Goal: Task Accomplishment & Management: Use online tool/utility

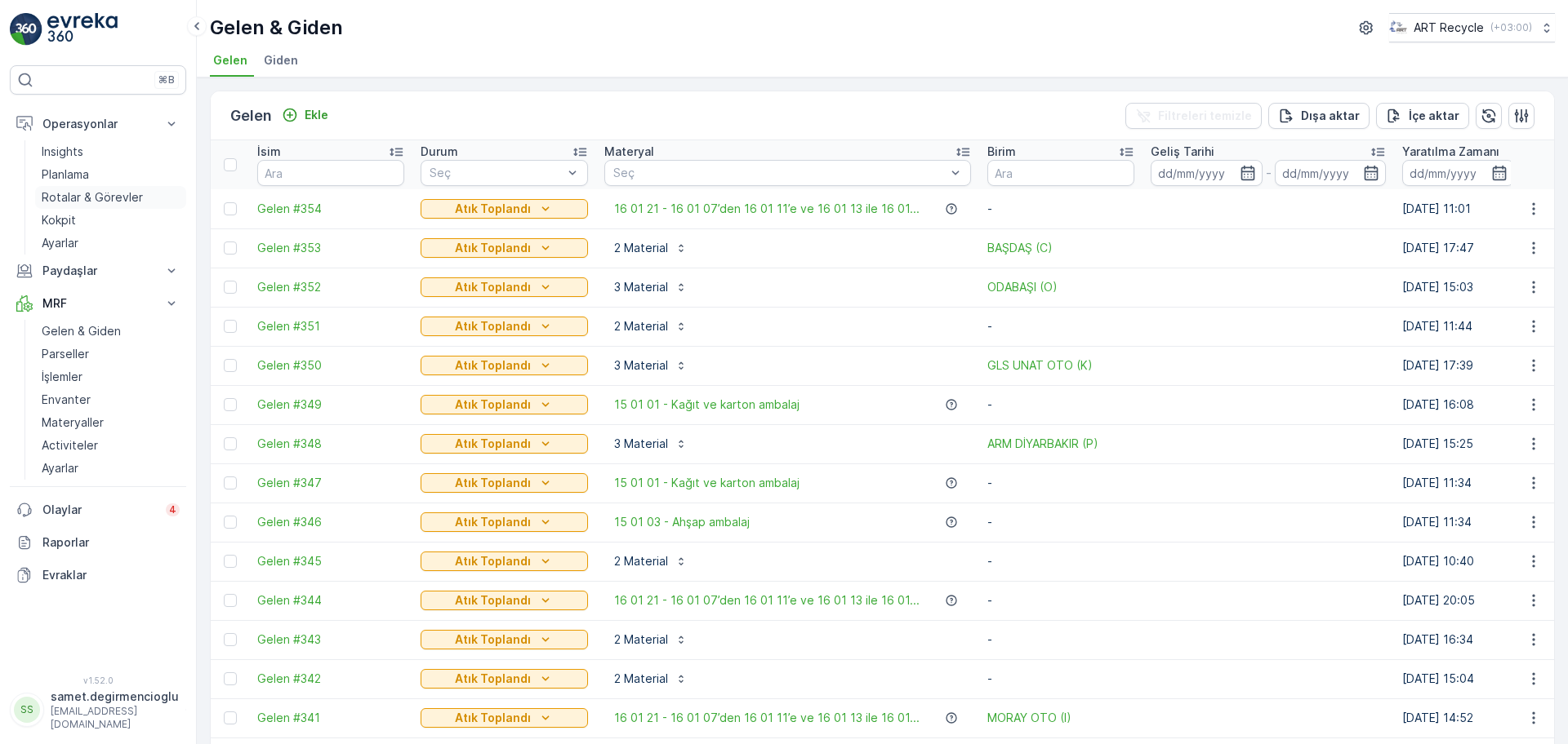
click at [94, 200] on p "Rotalar & Görevler" at bounding box center [92, 198] width 102 height 17
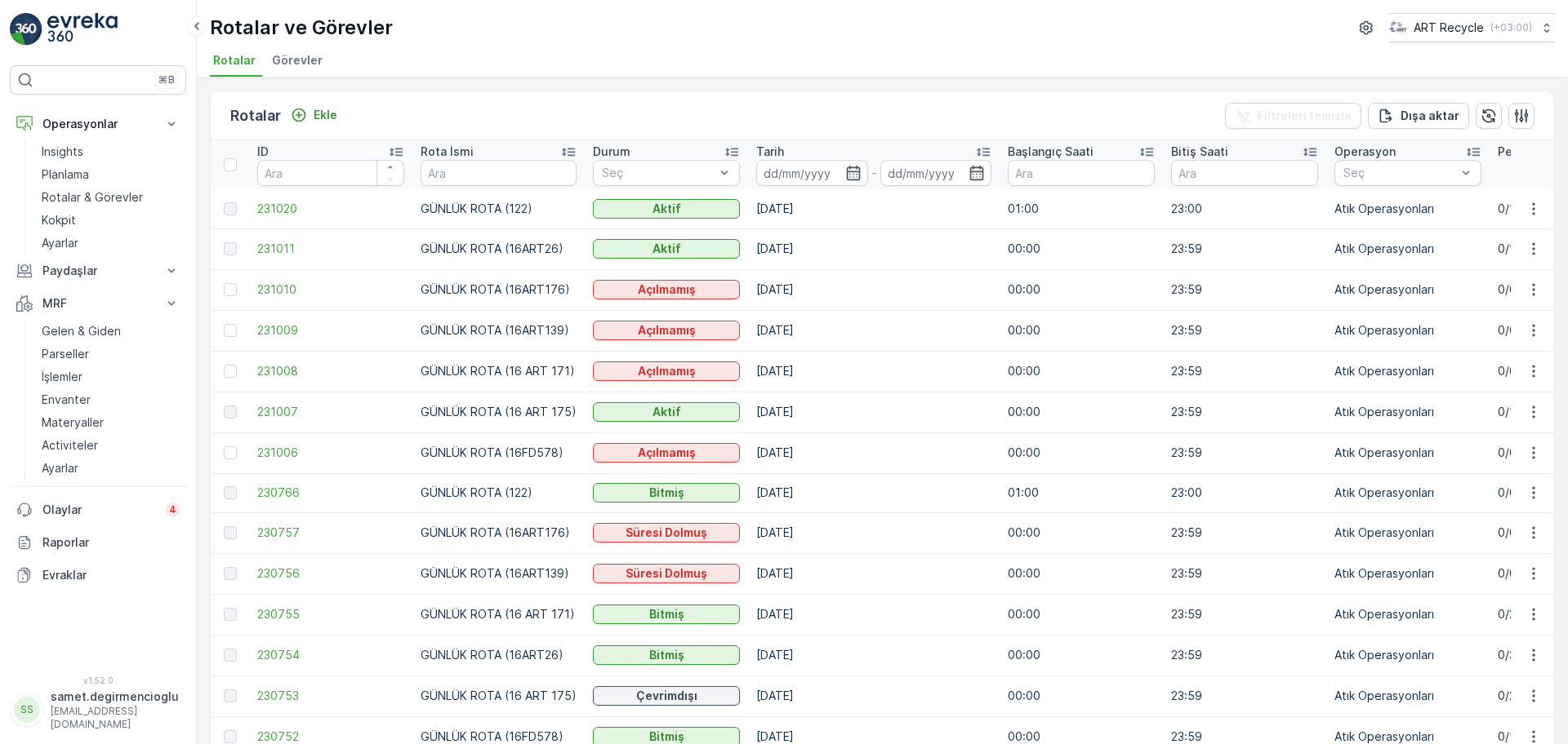
click at [288, 59] on span "Görevler" at bounding box center [297, 61] width 50 height 17
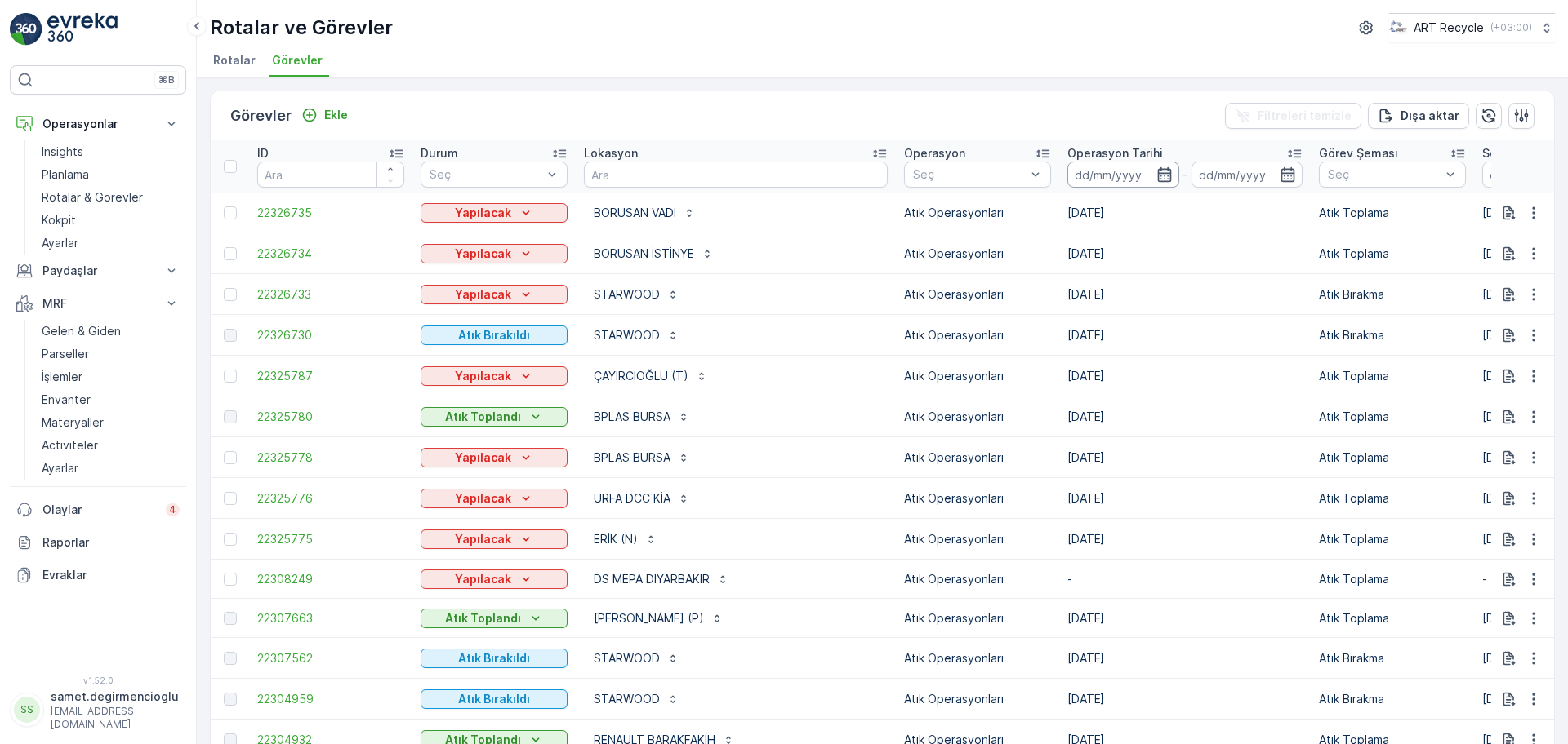
click at [1084, 169] on input at bounding box center [1123, 174] width 112 height 26
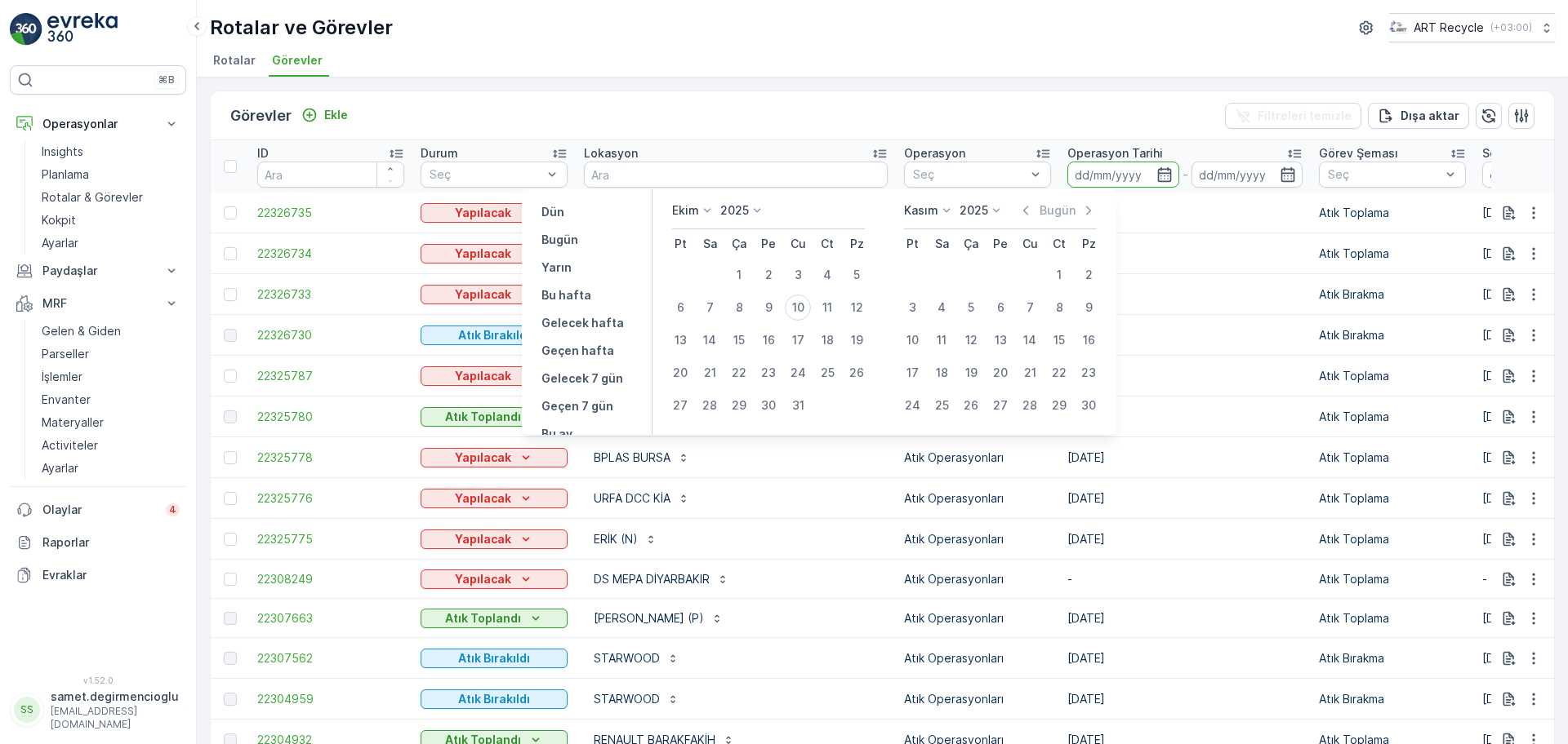
click at [704, 213] on icon at bounding box center [707, 211] width 17 height 17
click at [710, 287] on div "Eylül" at bounding box center [694, 292] width 37 height 23
click at [699, 407] on div "30" at bounding box center [710, 406] width 26 height 26
type input "[DATE]"
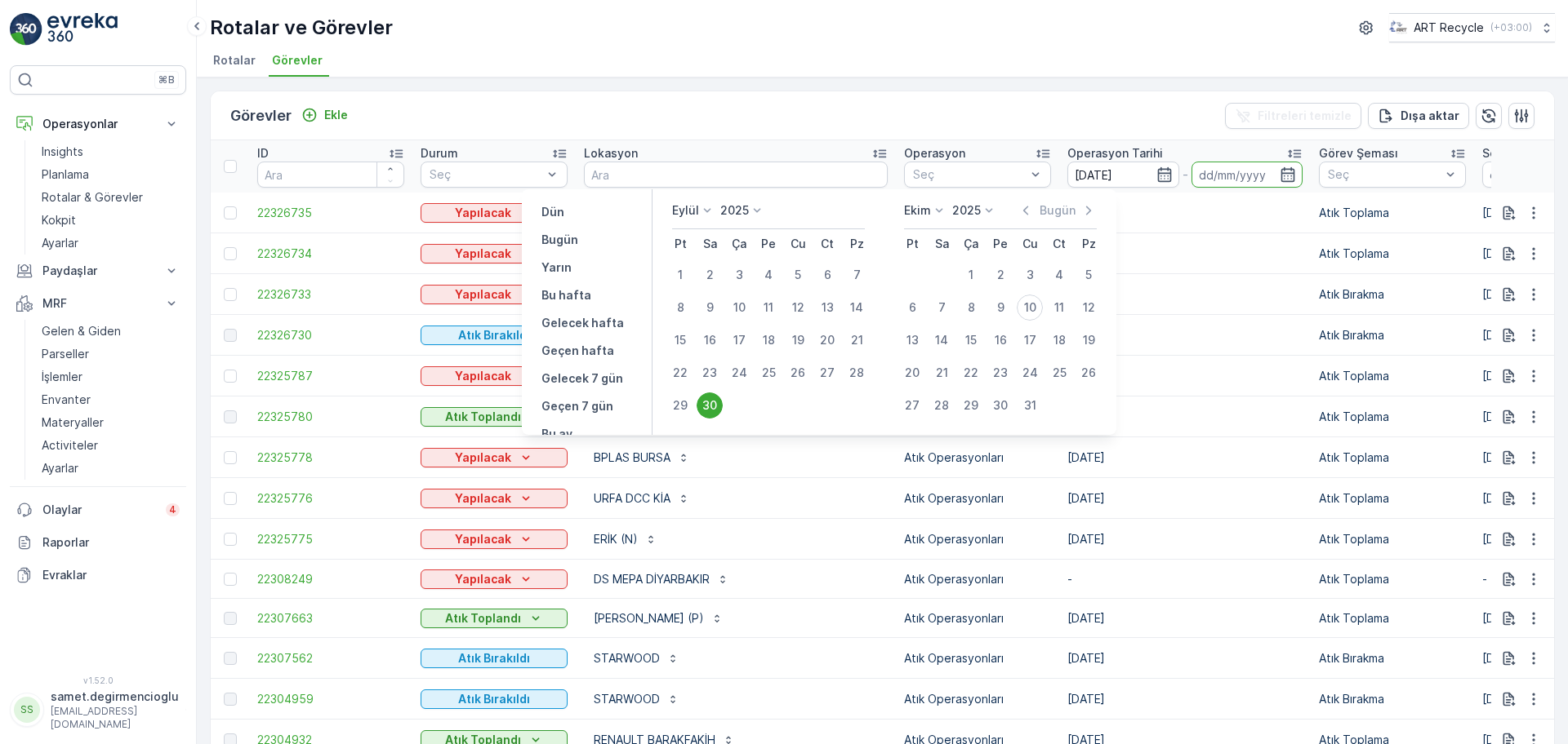
click at [699, 407] on div "30" at bounding box center [710, 406] width 26 height 26
type input "[DATE]"
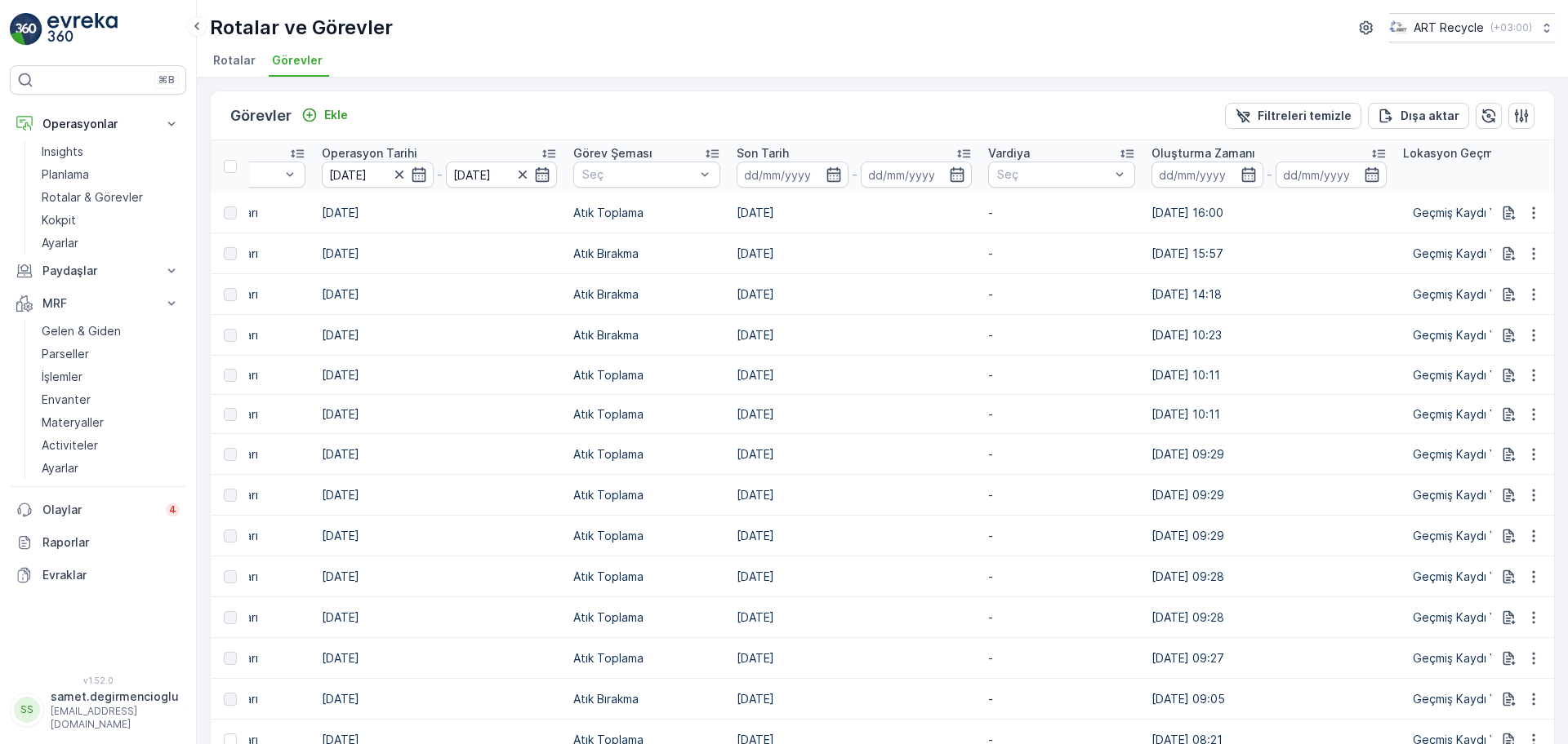
scroll to position [0, 1193]
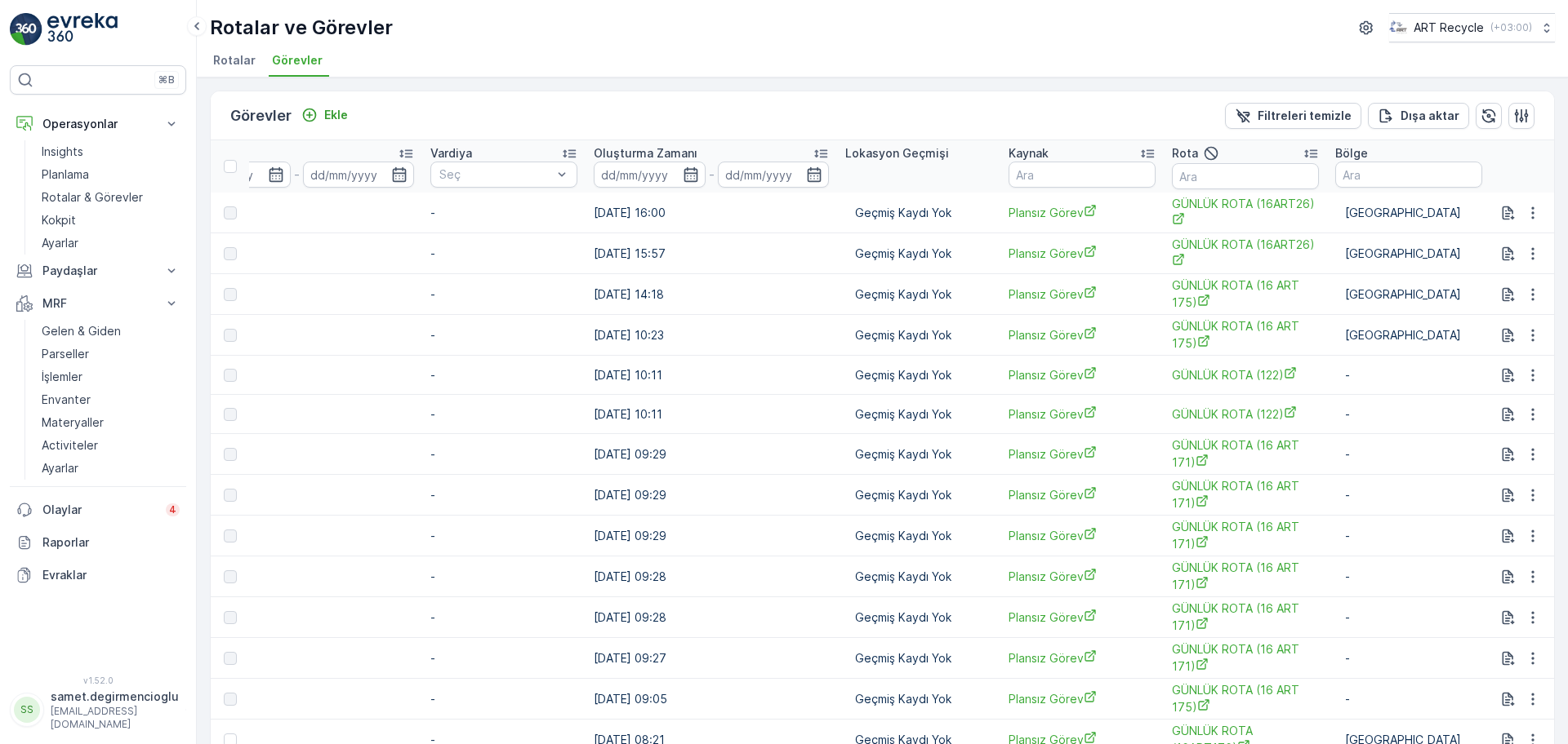
drag, startPoint x: 787, startPoint y: 351, endPoint x: 938, endPoint y: 374, distance: 152.7
drag, startPoint x: 922, startPoint y: 384, endPoint x: 952, endPoint y: 383, distance: 30.0
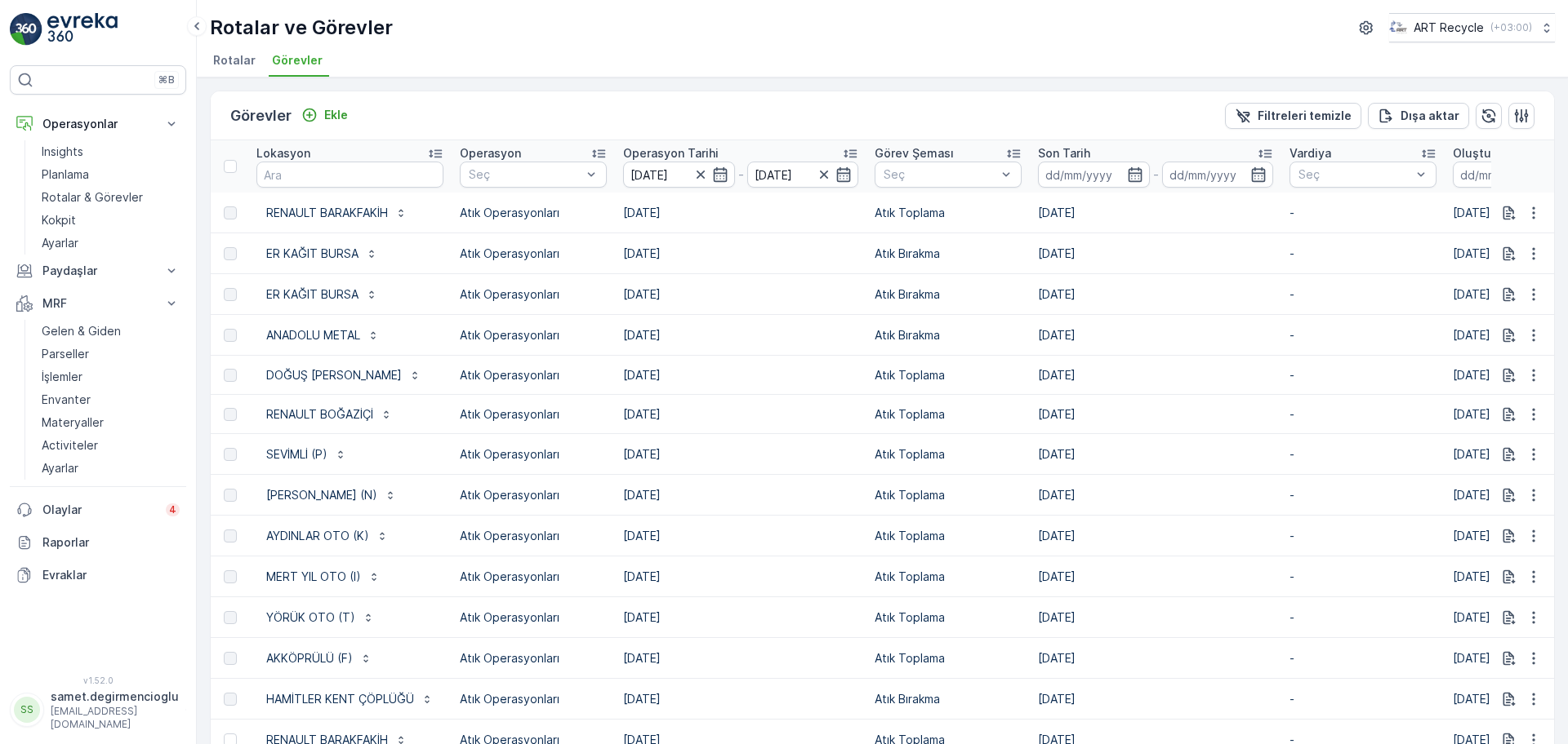
scroll to position [0, 0]
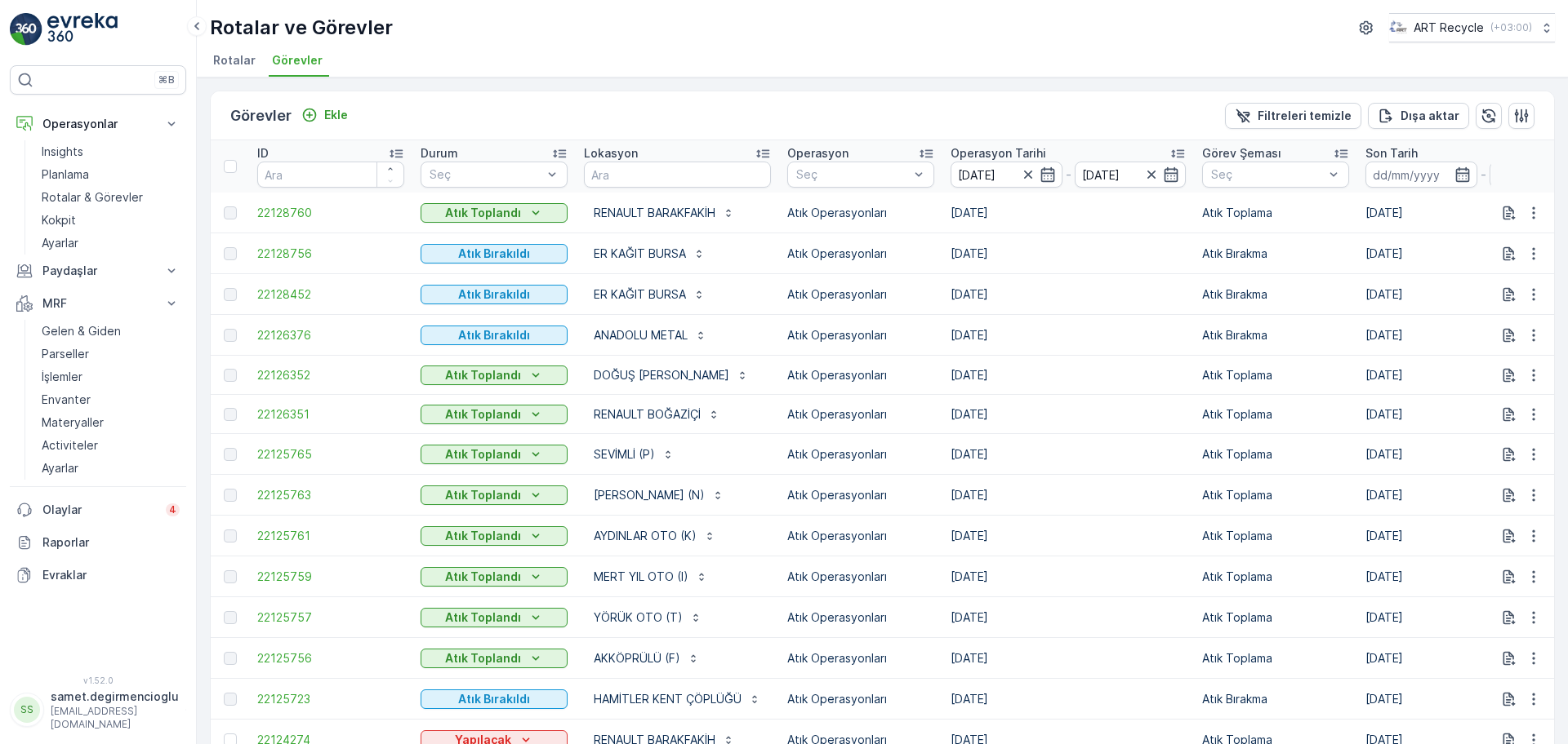
drag, startPoint x: 811, startPoint y: 457, endPoint x: 402, endPoint y: 463, distance: 409.0
click at [999, 173] on input "[DATE]" at bounding box center [1006, 174] width 112 height 26
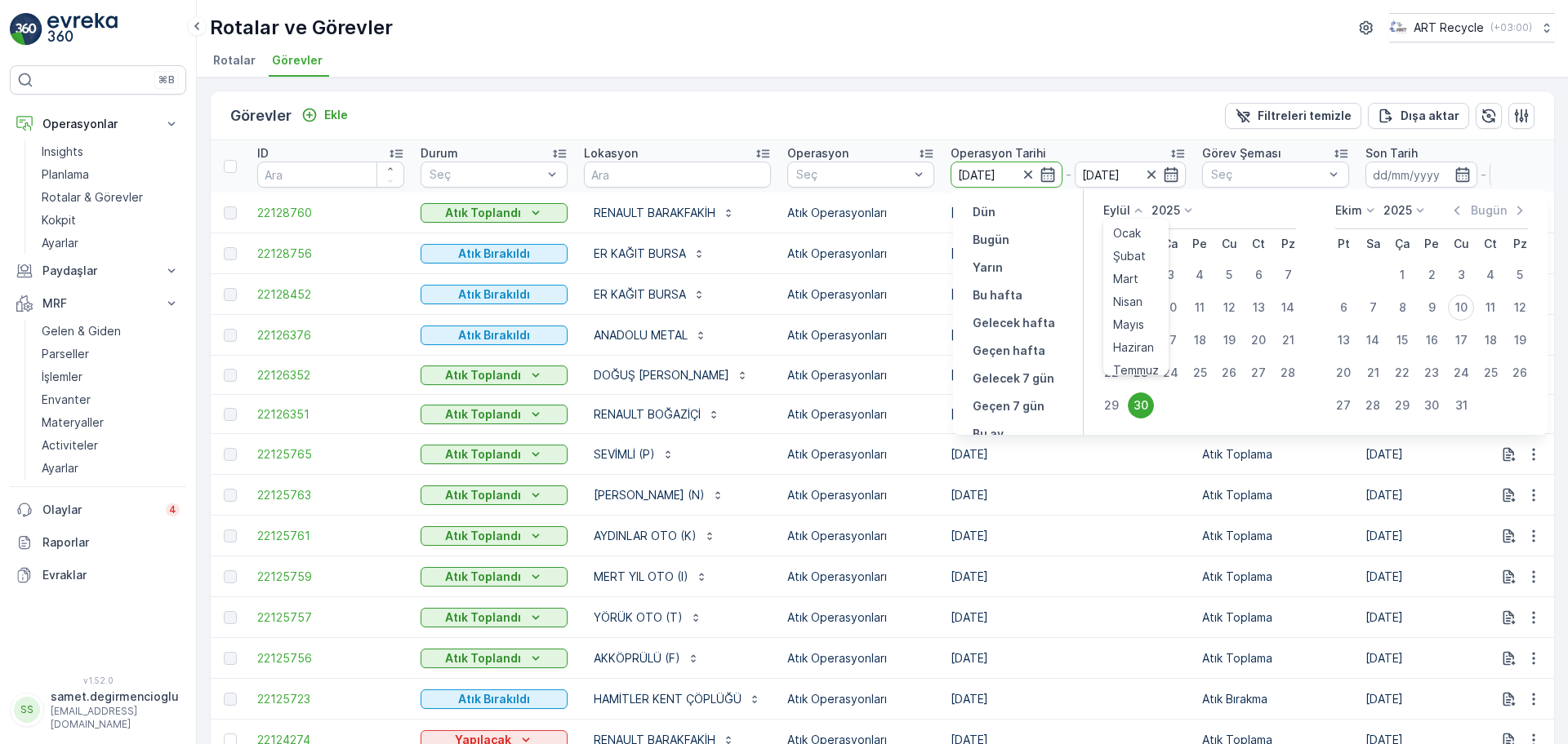
click at [1127, 205] on p "Eylül" at bounding box center [1117, 211] width 27 height 17
click at [1136, 321] on span "Ekim" at bounding box center [1124, 315] width 23 height 17
drag, startPoint x: 1162, startPoint y: 286, endPoint x: 1167, endPoint y: 278, distance: 9.4
click at [1163, 286] on td "1" at bounding box center [1171, 274] width 30 height 33
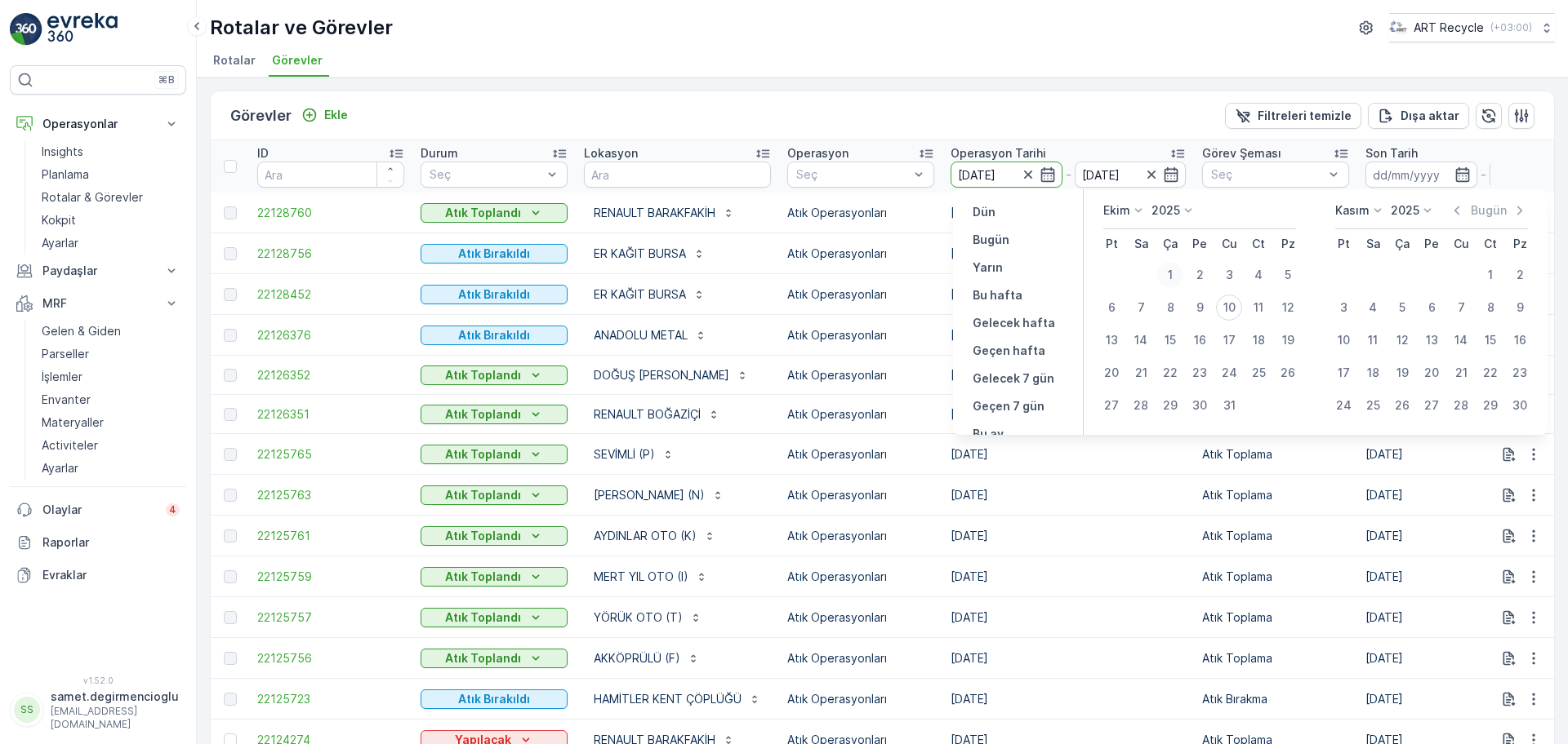
click at [1169, 274] on div "1" at bounding box center [1170, 275] width 26 height 26
type input "[DATE]"
click at [1095, 472] on td "[DATE]" at bounding box center [1068, 455] width 252 height 41
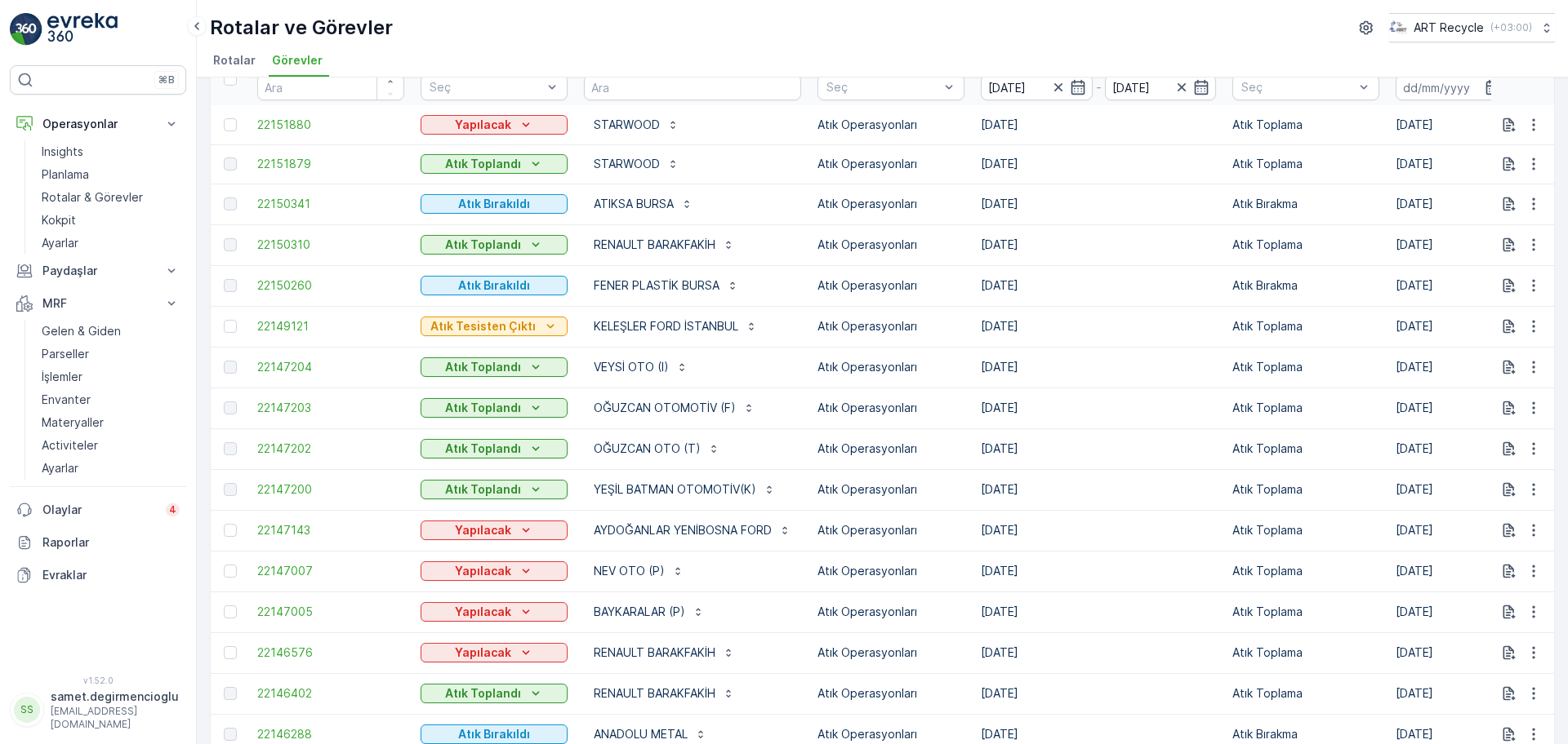
scroll to position [86, 0]
click at [1006, 83] on input "[DATE]" at bounding box center [1036, 89] width 112 height 26
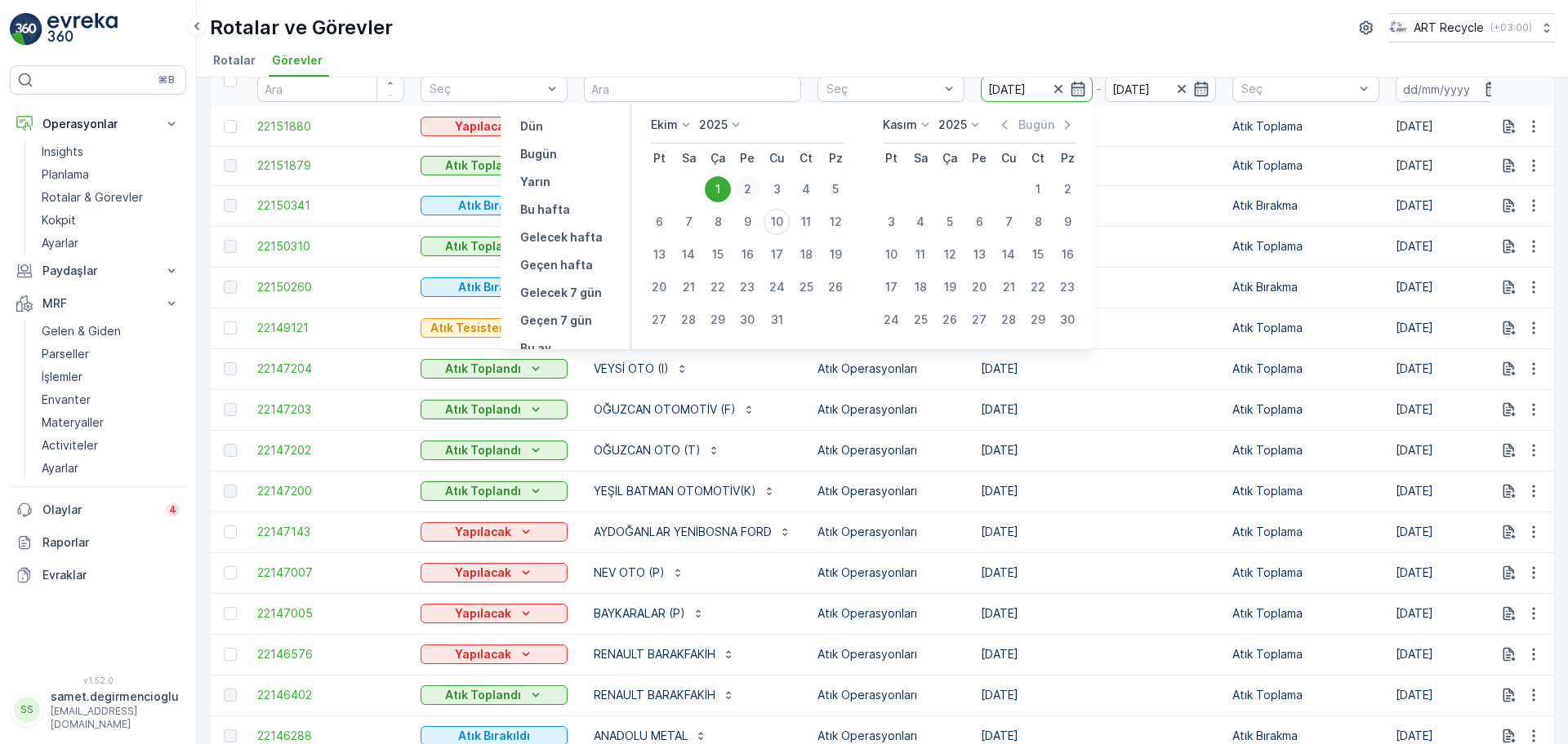
click at [743, 179] on div "2" at bounding box center [747, 189] width 26 height 26
type input "[DATE]"
click at [743, 179] on div "2" at bounding box center [747, 189] width 26 height 26
type input "[DATE]"
